Goal: Find specific page/section: Find specific page/section

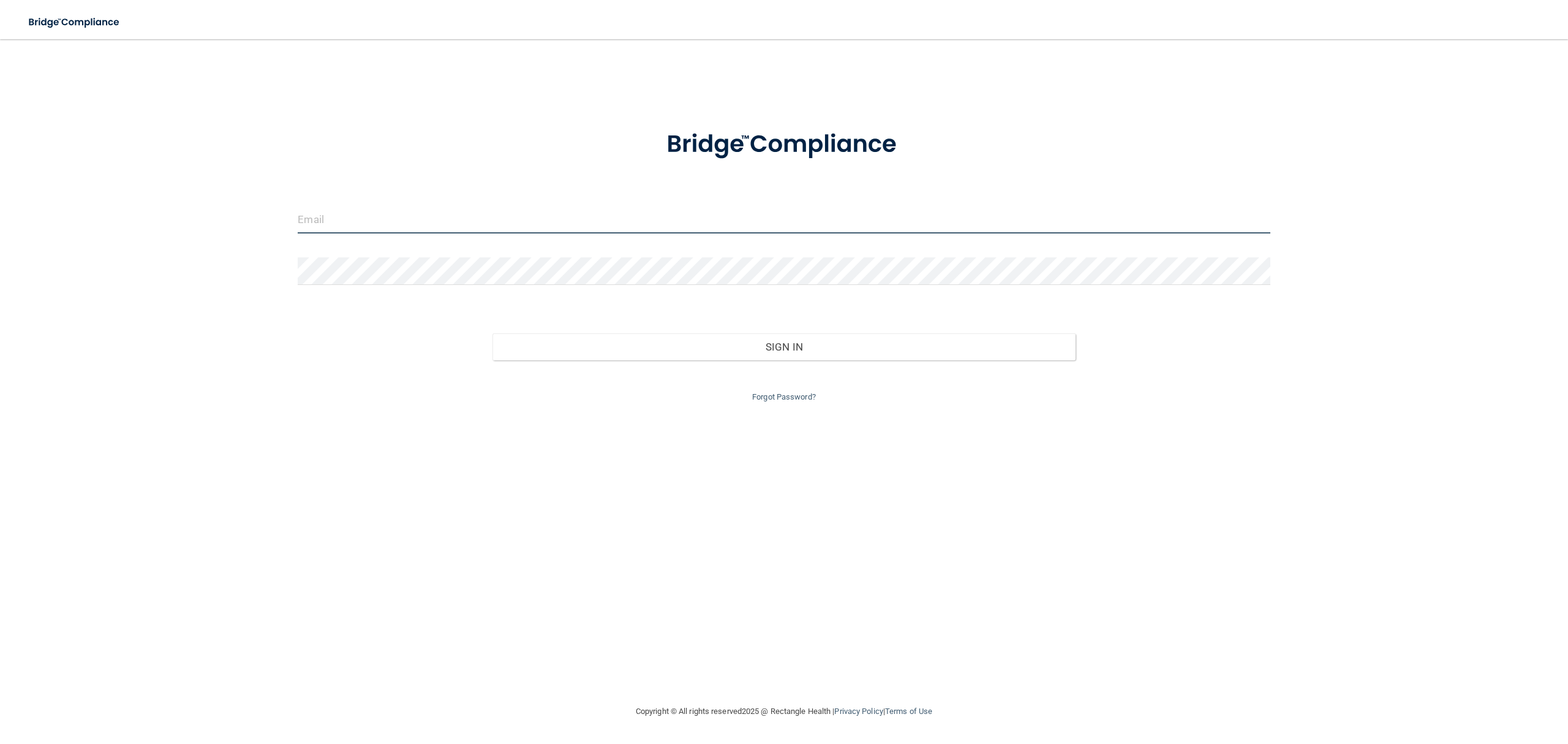
click at [542, 208] on input "email" at bounding box center [783, 220] width 972 height 28
type input "[EMAIL_ADDRESS][DOMAIN_NAME]"
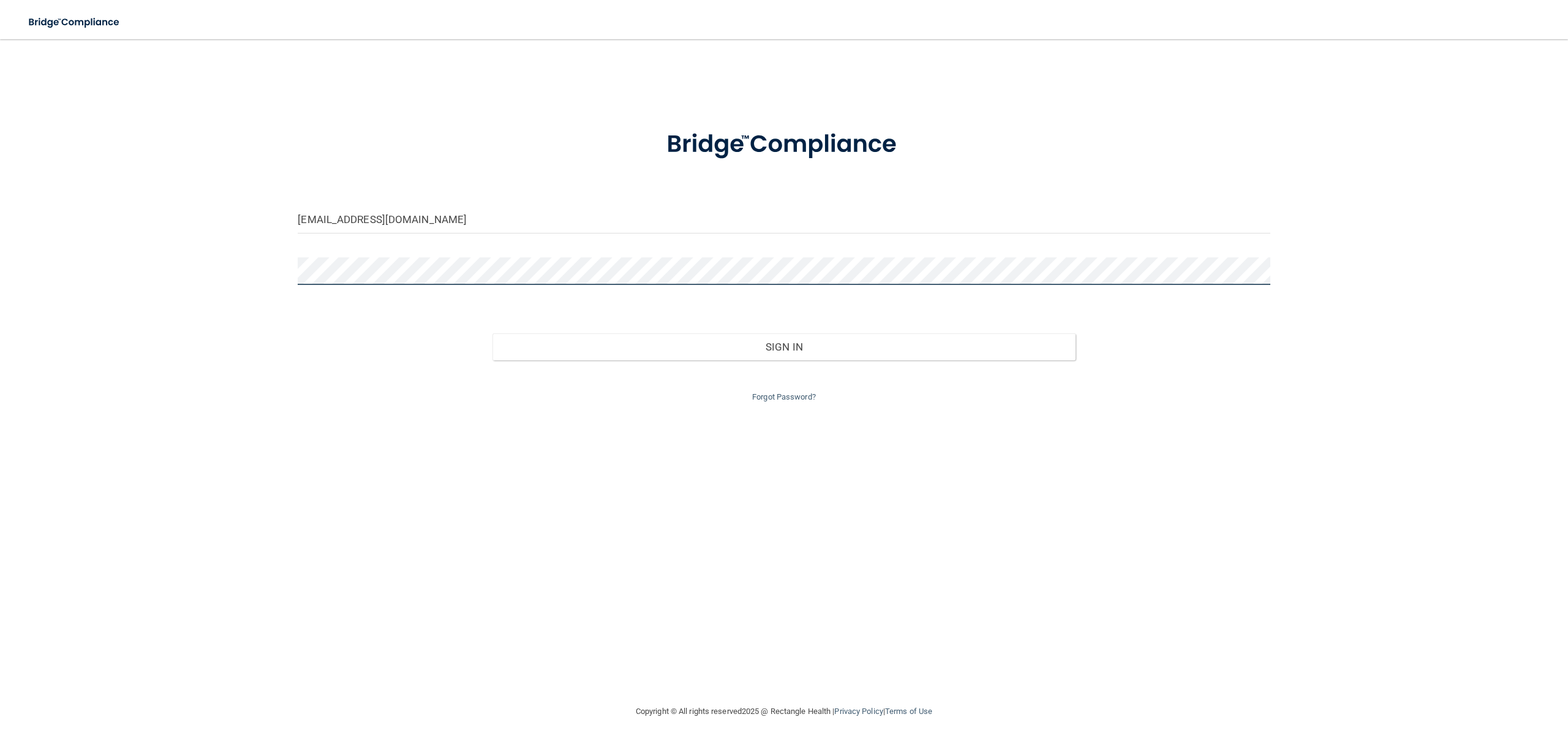
click at [492, 333] on button "Sign In" at bounding box center [784, 346] width 583 height 27
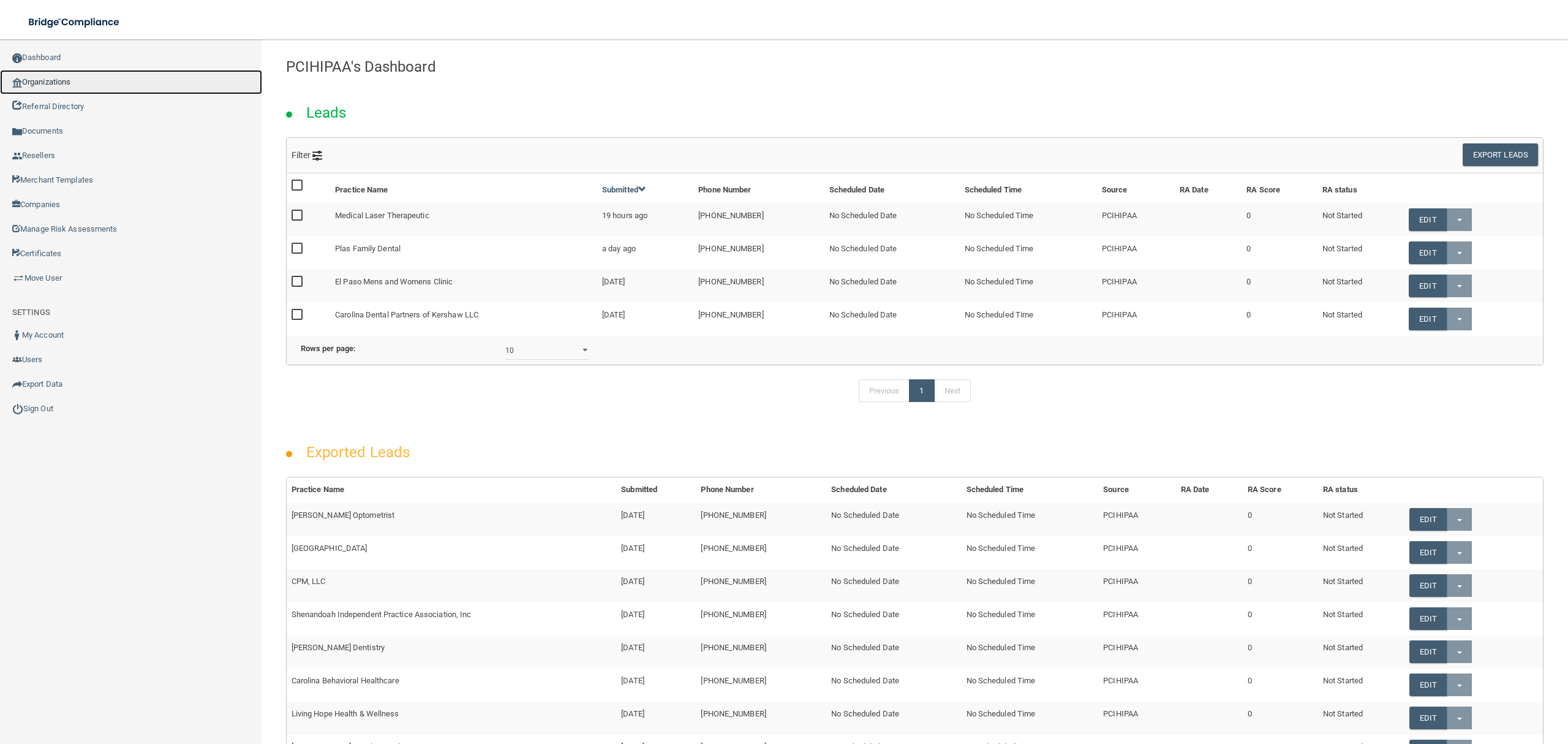
click at [73, 79] on link "Organizations" at bounding box center [131, 82] width 262 height 25
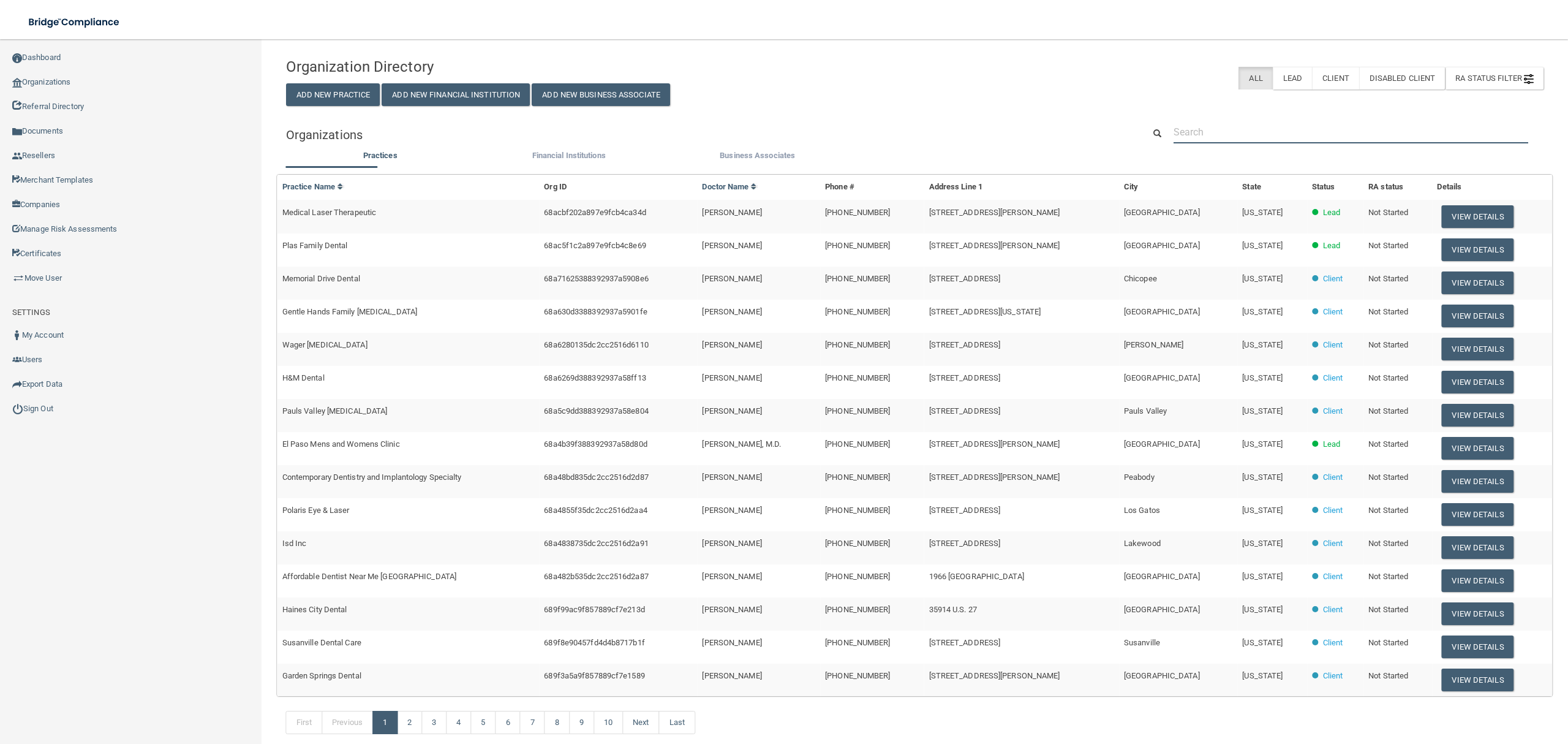
click at [1250, 128] on input "text" at bounding box center [1351, 132] width 354 height 22
click at [1224, 129] on input "text" at bounding box center [1351, 132] width 354 height 22
click at [1253, 124] on input "text" at bounding box center [1351, 132] width 354 height 22
paste input "[GEOGRAPHIC_DATA] [PERSON_NAME]"
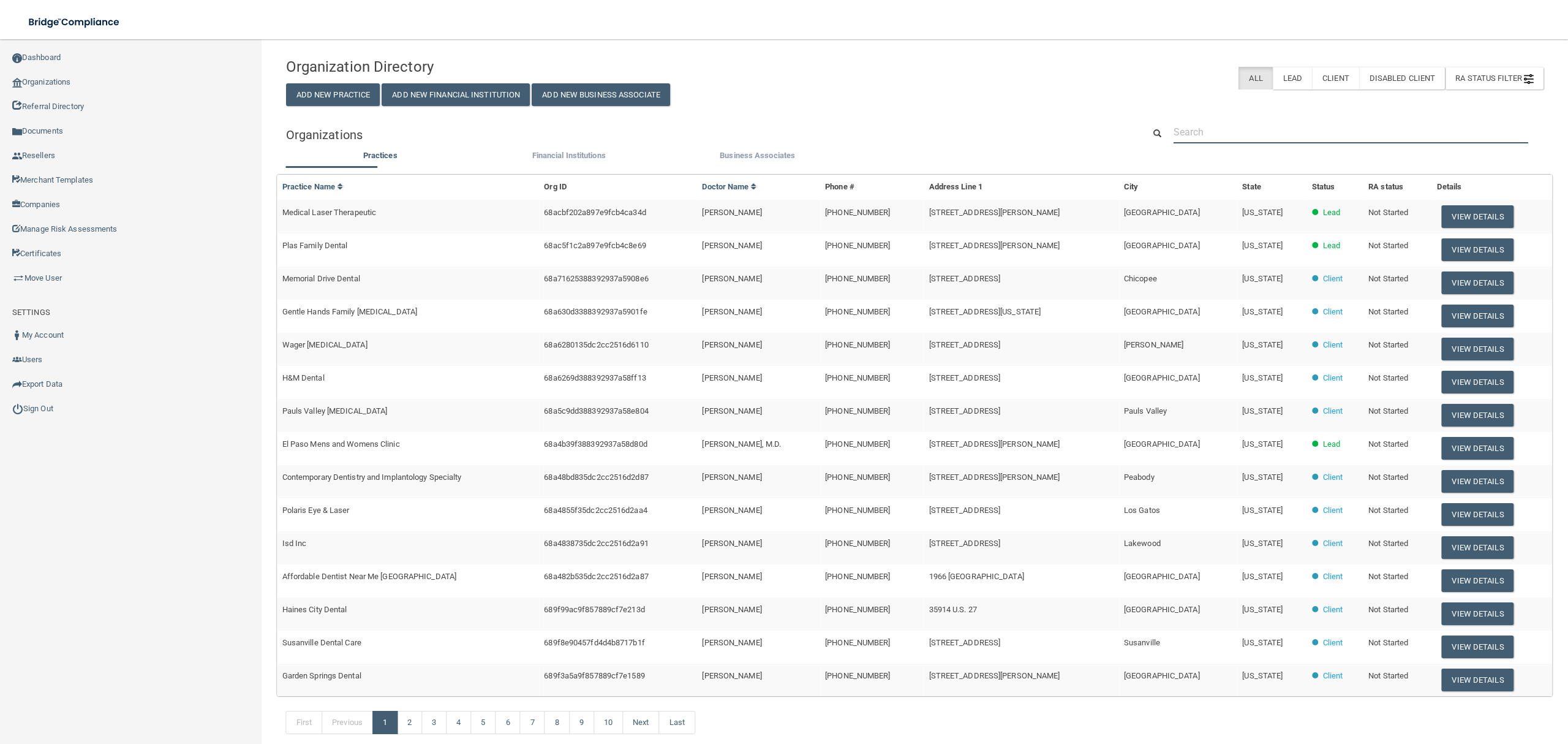
type input "[GEOGRAPHIC_DATA] [PERSON_NAME]"
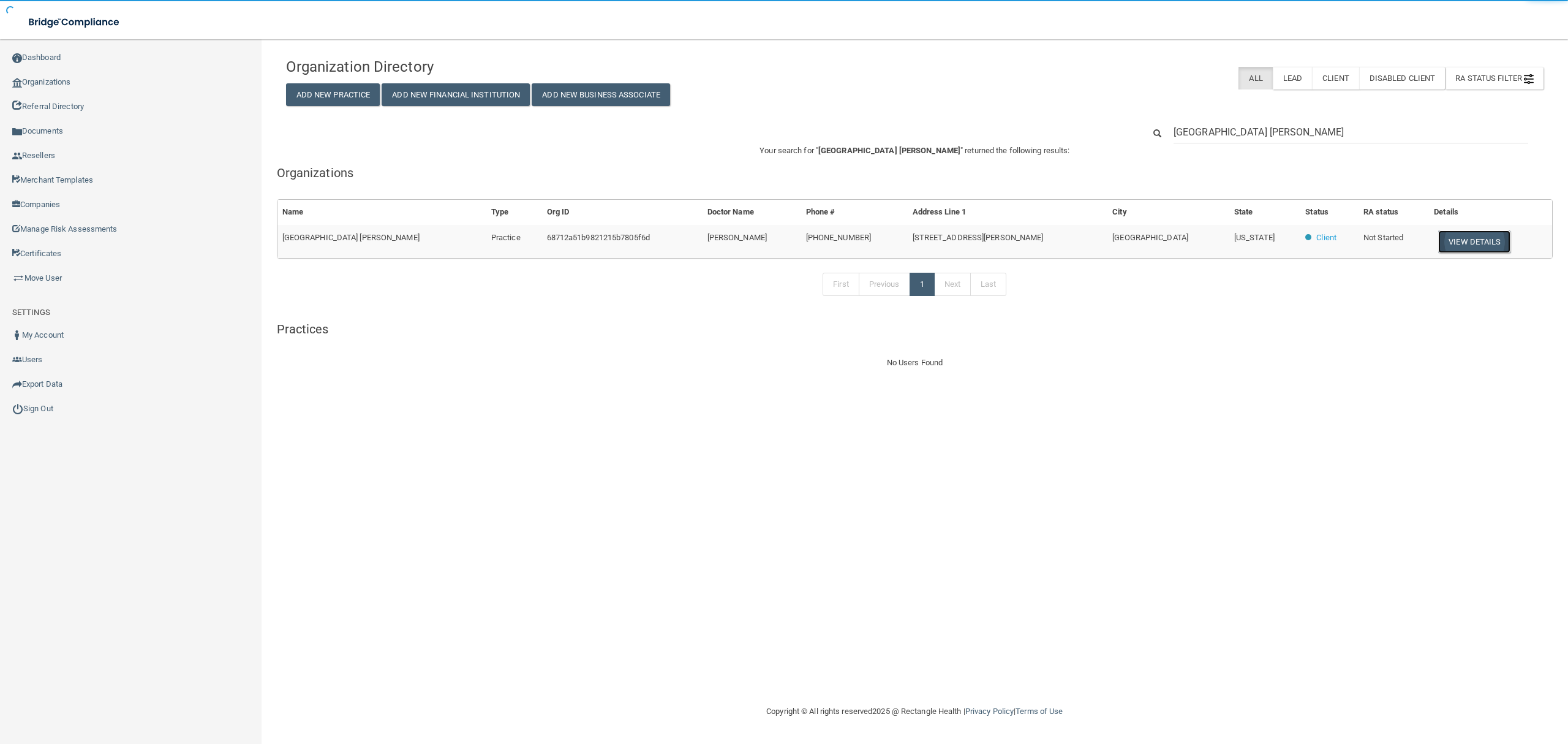
click at [1438, 247] on button "View Details" at bounding box center [1474, 241] width 72 height 22
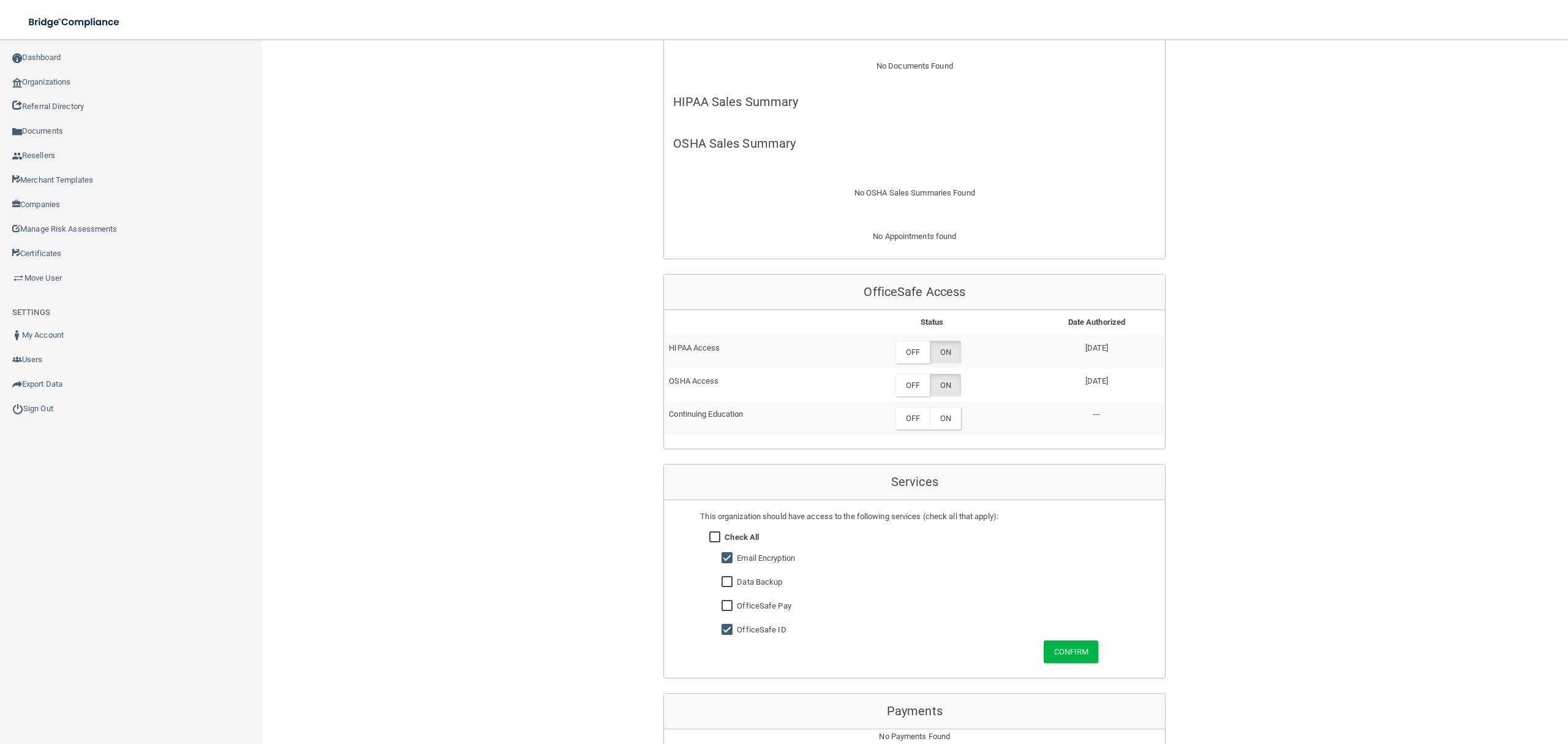
scroll to position [408, 0]
